Goal: Use online tool/utility: Utilize a website feature to perform a specific function

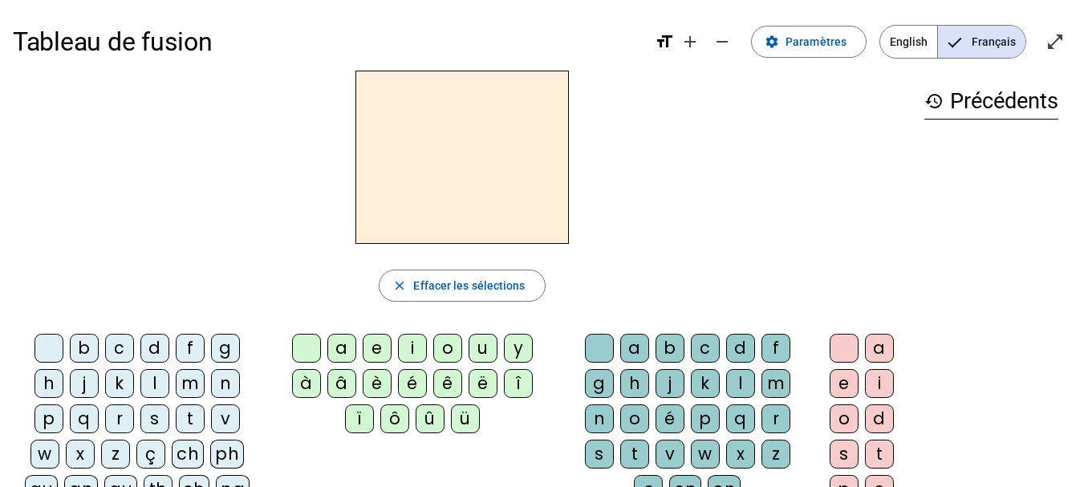
click at [189, 383] on div "m" at bounding box center [190, 383] width 29 height 29
click at [339, 348] on div "a" at bounding box center [341, 348] width 29 height 29
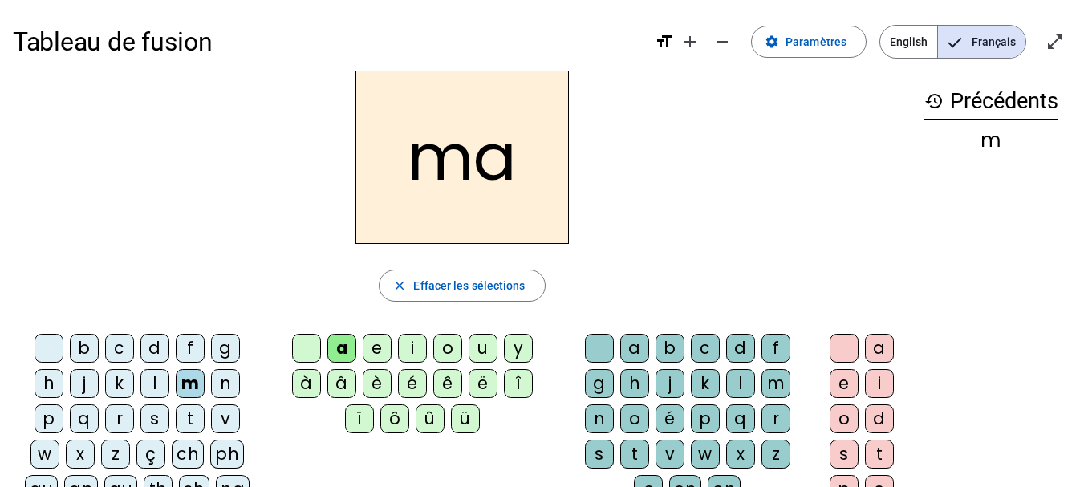
click at [224, 418] on div "v" at bounding box center [225, 418] width 29 height 29
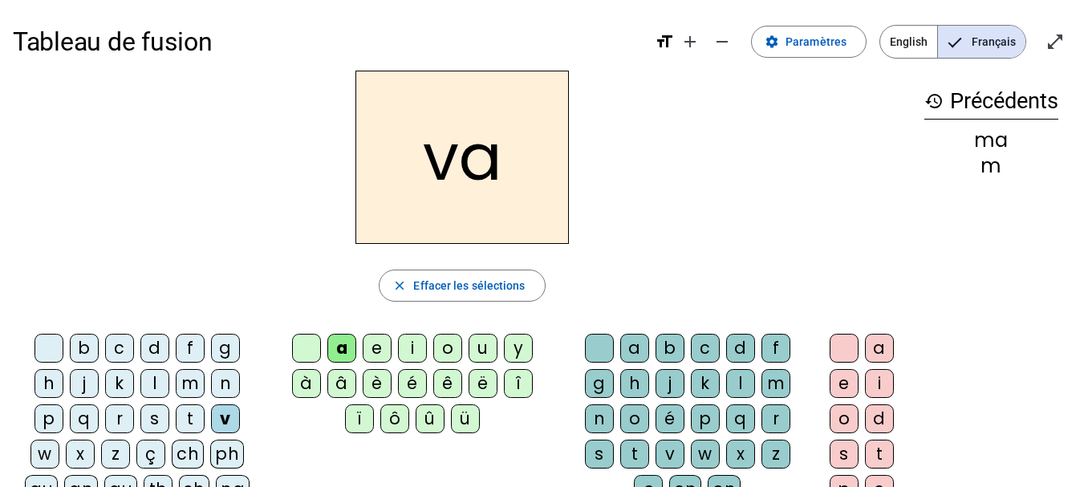
click at [189, 424] on div "t" at bounding box center [190, 418] width 29 height 29
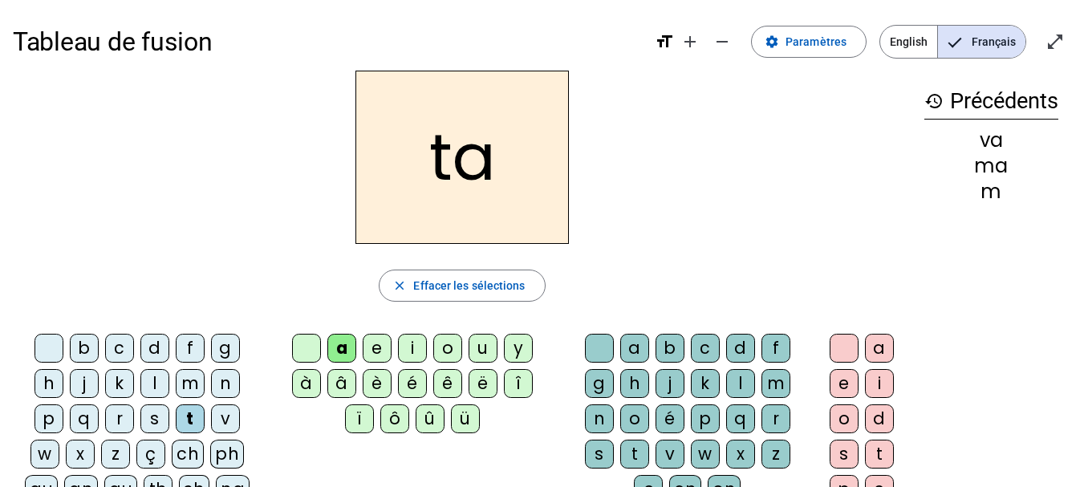
click at [158, 379] on div "l" at bounding box center [154, 383] width 29 height 29
click at [388, 343] on div "e" at bounding box center [377, 348] width 29 height 29
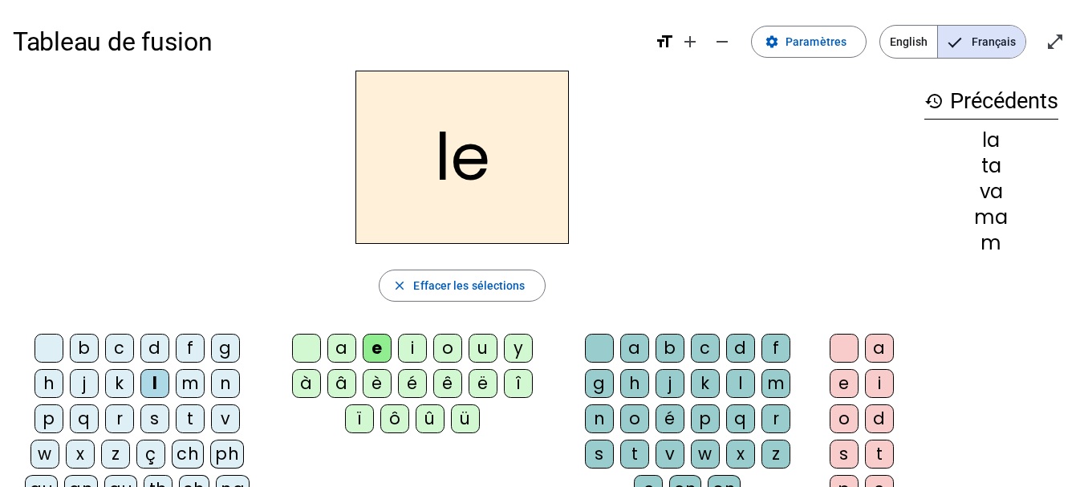
click at [88, 387] on div "j" at bounding box center [84, 383] width 29 height 29
click at [223, 390] on div "n" at bounding box center [225, 383] width 29 height 29
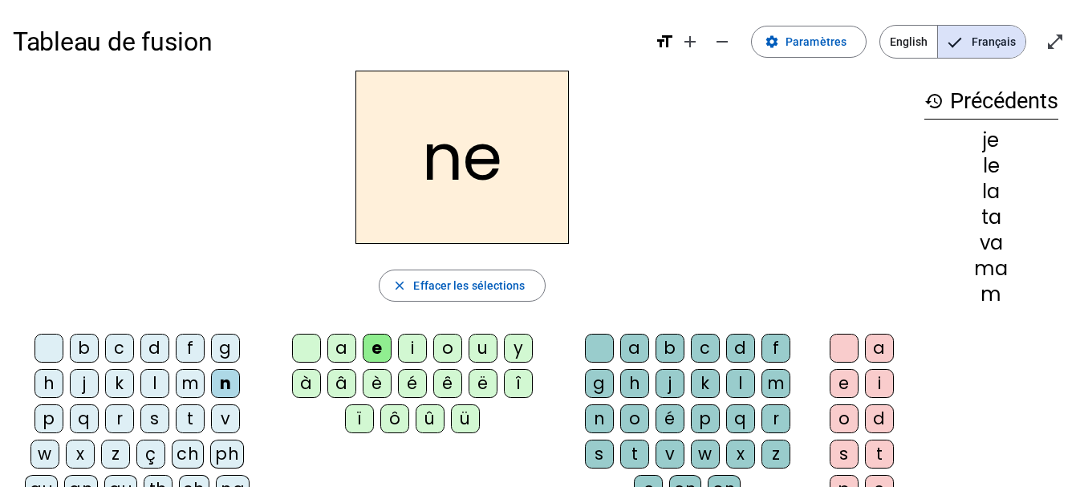
click at [153, 335] on div "d" at bounding box center [154, 348] width 29 height 29
click at [489, 343] on div "u" at bounding box center [482, 348] width 29 height 29
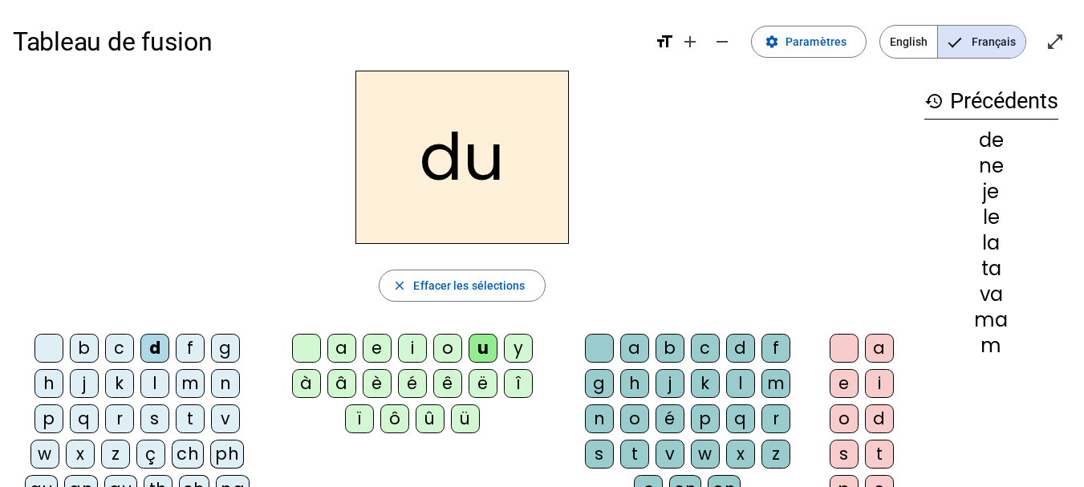
click at [191, 411] on div "t" at bounding box center [190, 418] width 29 height 29
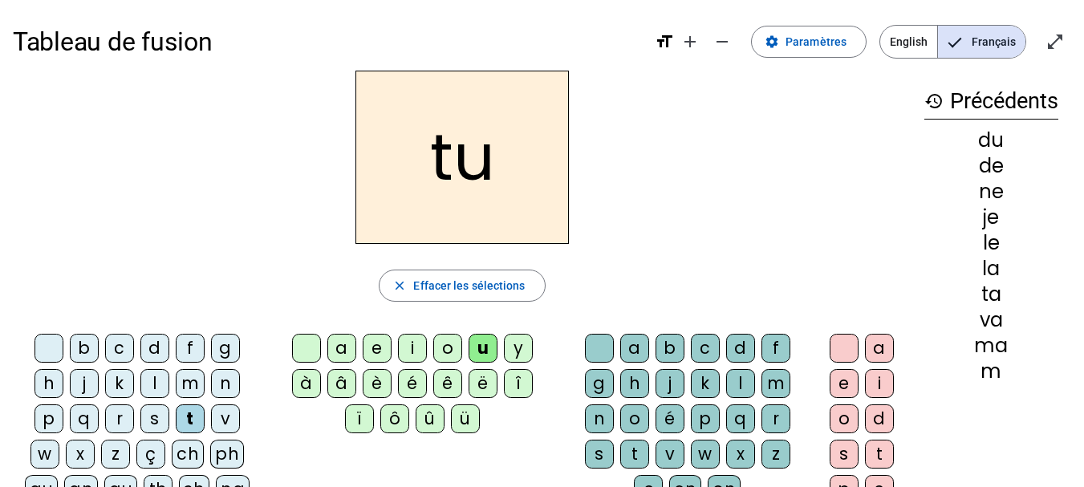
click at [89, 339] on div "b" at bounding box center [84, 348] width 29 height 29
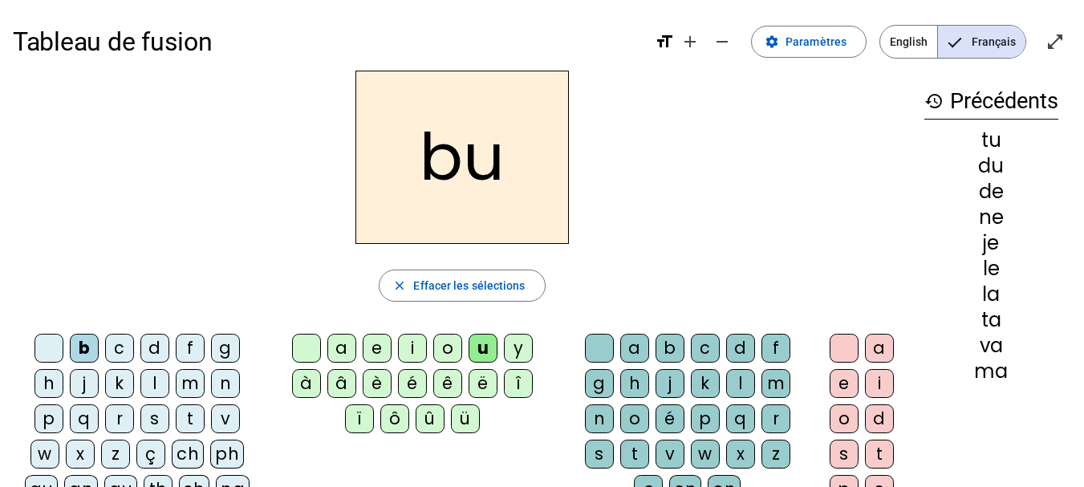
click at [606, 452] on div "s" at bounding box center [599, 454] width 29 height 29
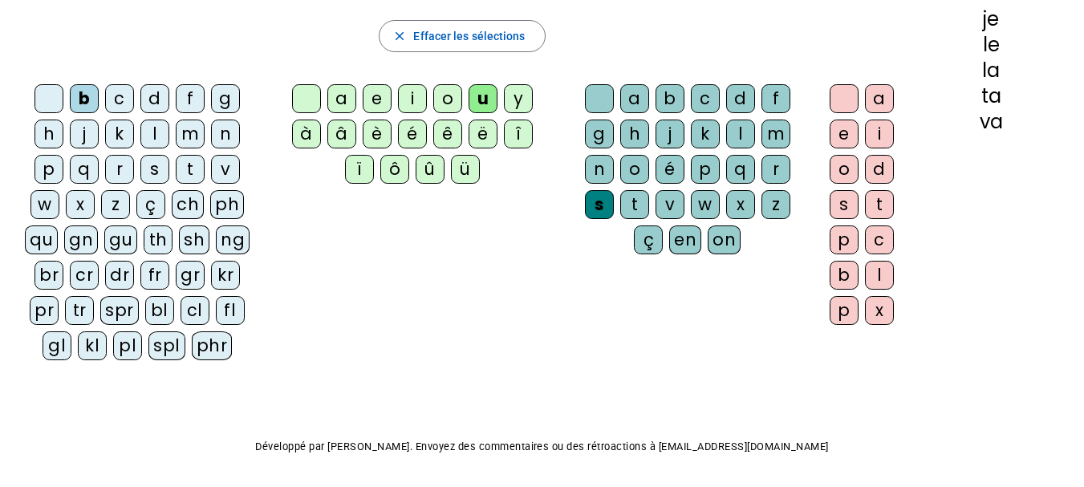
scroll to position [304, 0]
